Goal: Find specific page/section: Find specific page/section

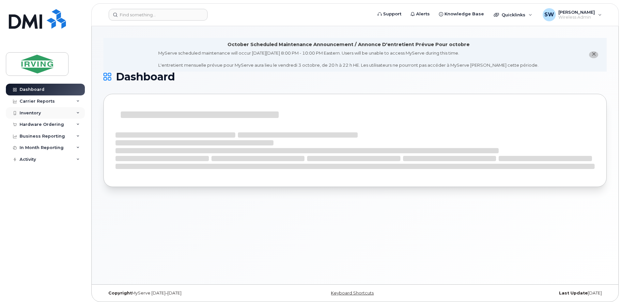
click at [32, 112] on div "Inventory" at bounding box center [30, 112] width 21 height 5
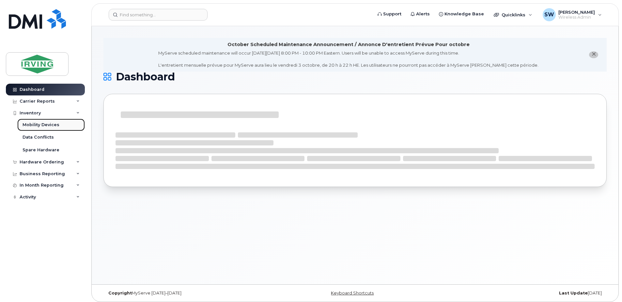
click at [39, 126] on div "Mobility Devices" at bounding box center [41, 125] width 37 height 6
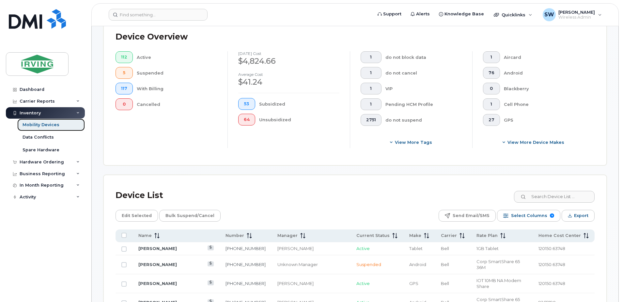
scroll to position [294, 0]
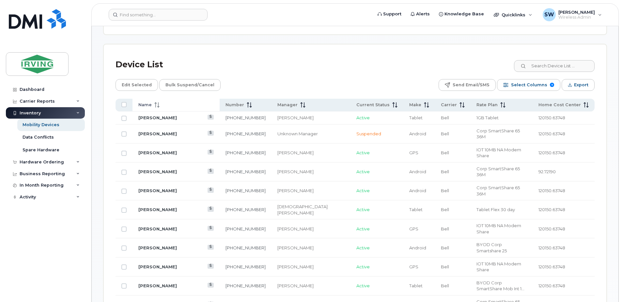
click at [150, 103] on span "Name" at bounding box center [144, 105] width 13 height 6
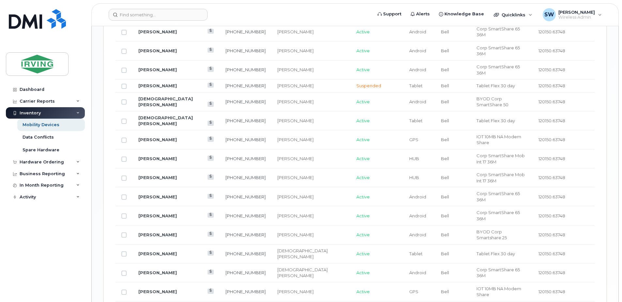
scroll to position [809, 0]
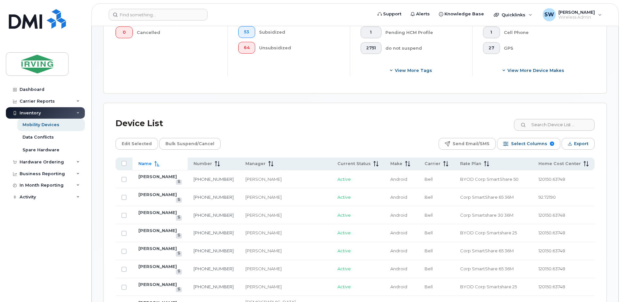
scroll to position [254, 0]
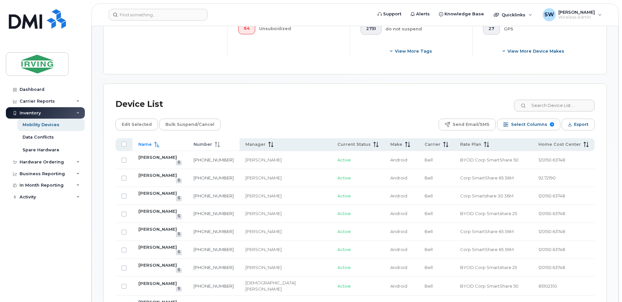
click at [232, 141] on th "Number" at bounding box center [214, 144] width 52 height 13
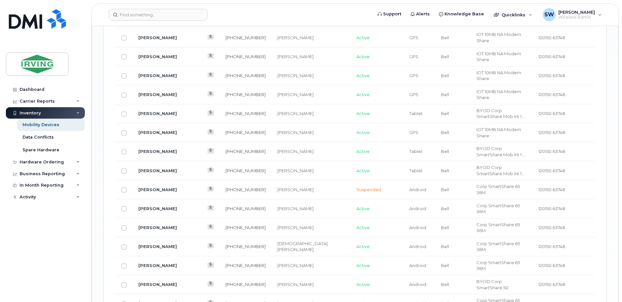
scroll to position [809, 0]
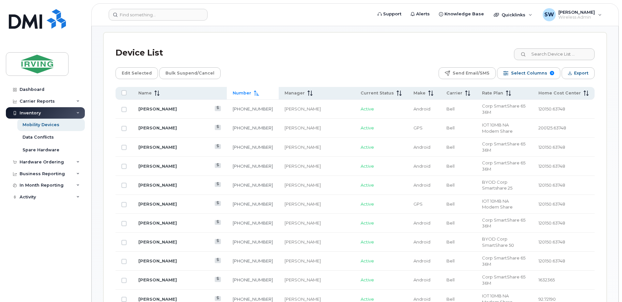
scroll to position [320, 0]
